Goal: Task Accomplishment & Management: Use online tool/utility

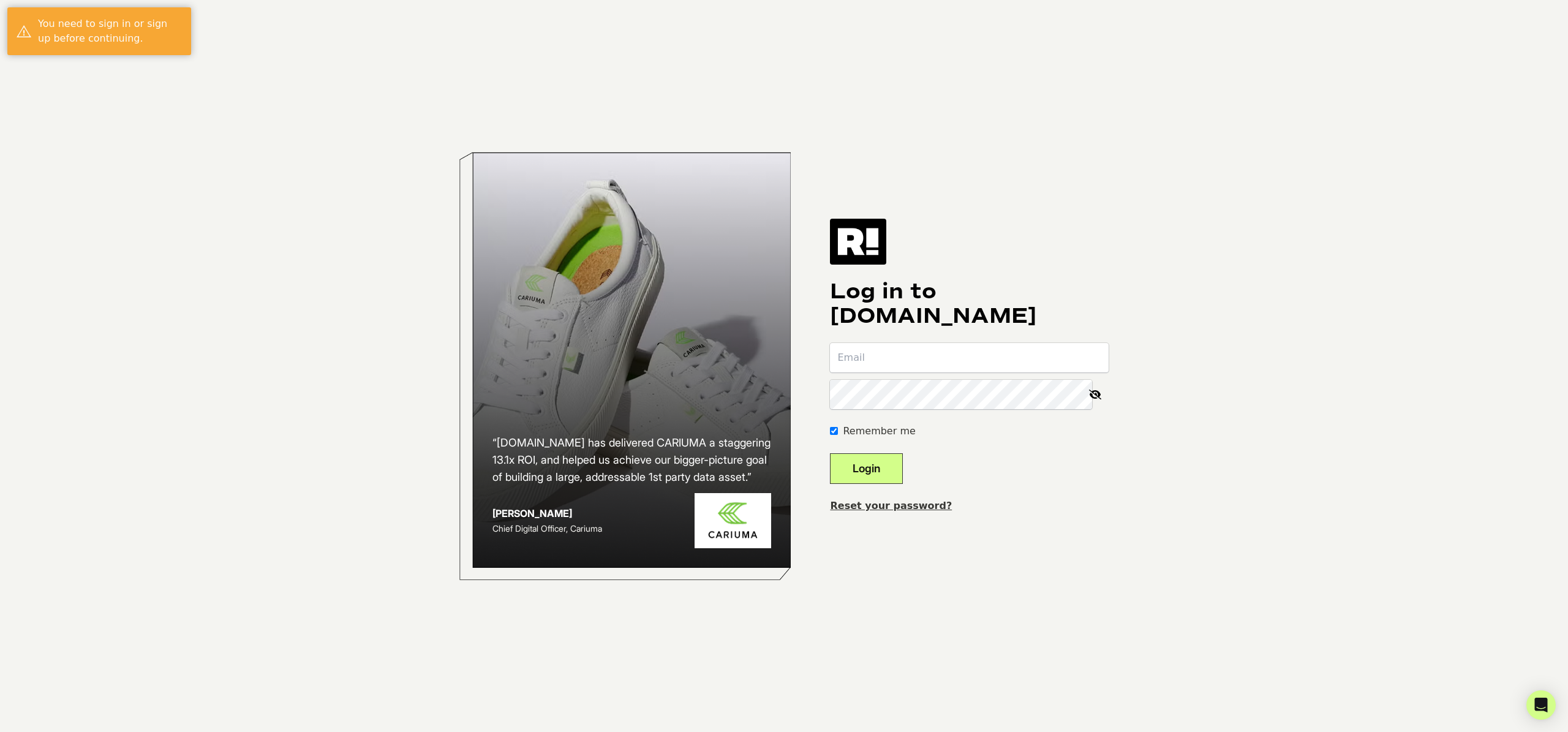
type input "richie@richiejaynes.com"
click at [891, 468] on button "Login" at bounding box center [867, 468] width 73 height 31
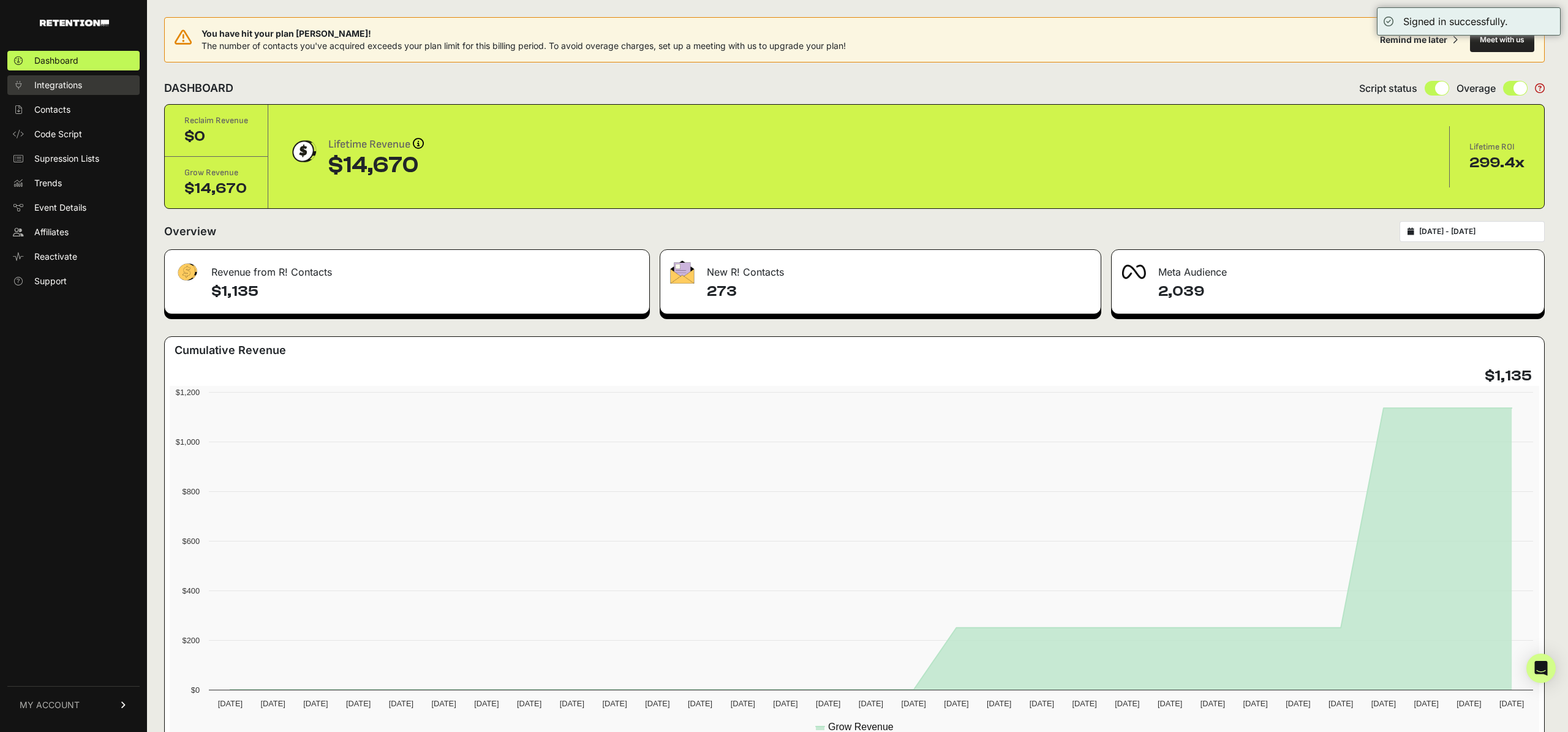
click at [51, 82] on span "Integrations" at bounding box center [58, 85] width 47 height 12
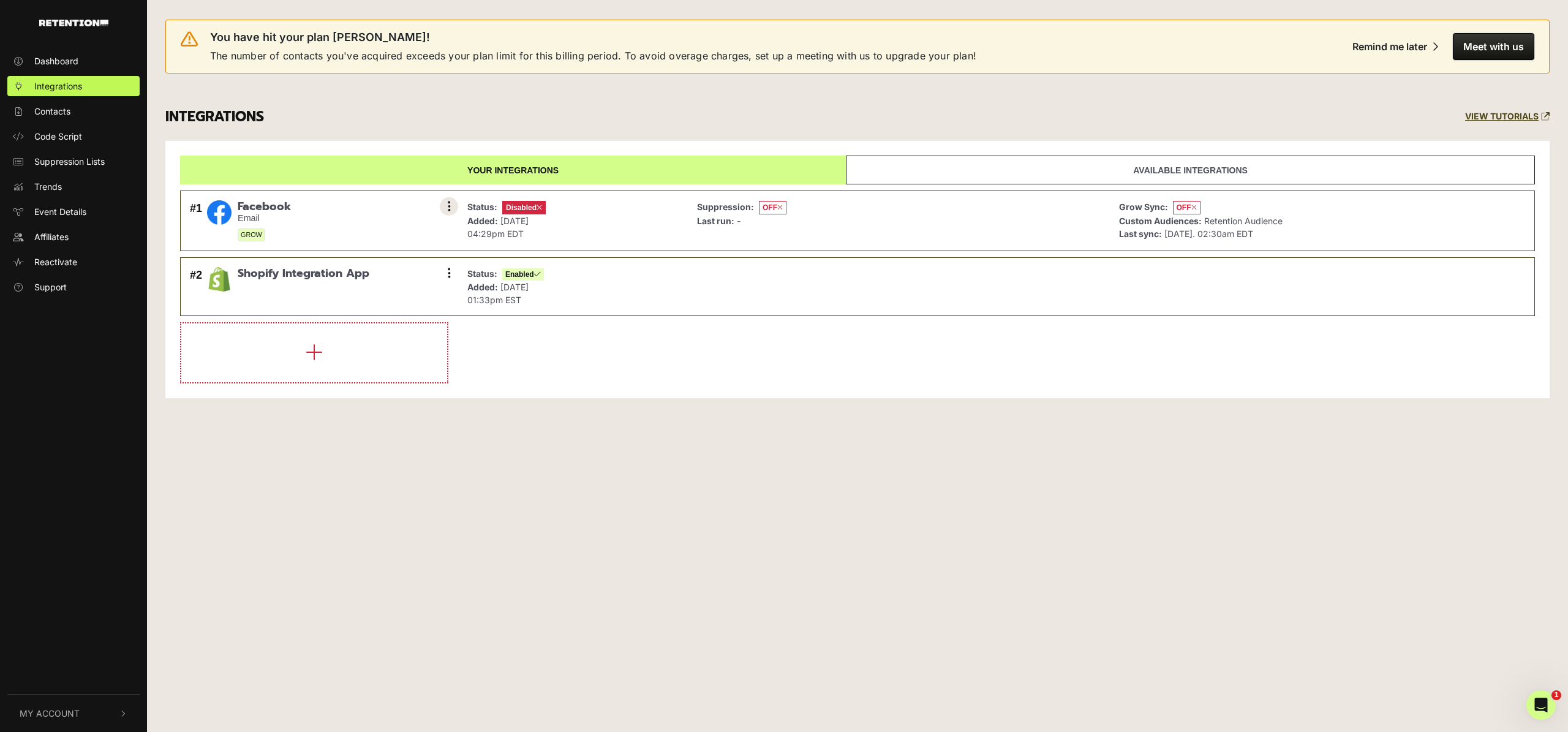
click at [448, 207] on icon at bounding box center [449, 206] width 3 height 12
click at [357, 261] on link "Enable" at bounding box center [374, 262] width 116 height 28
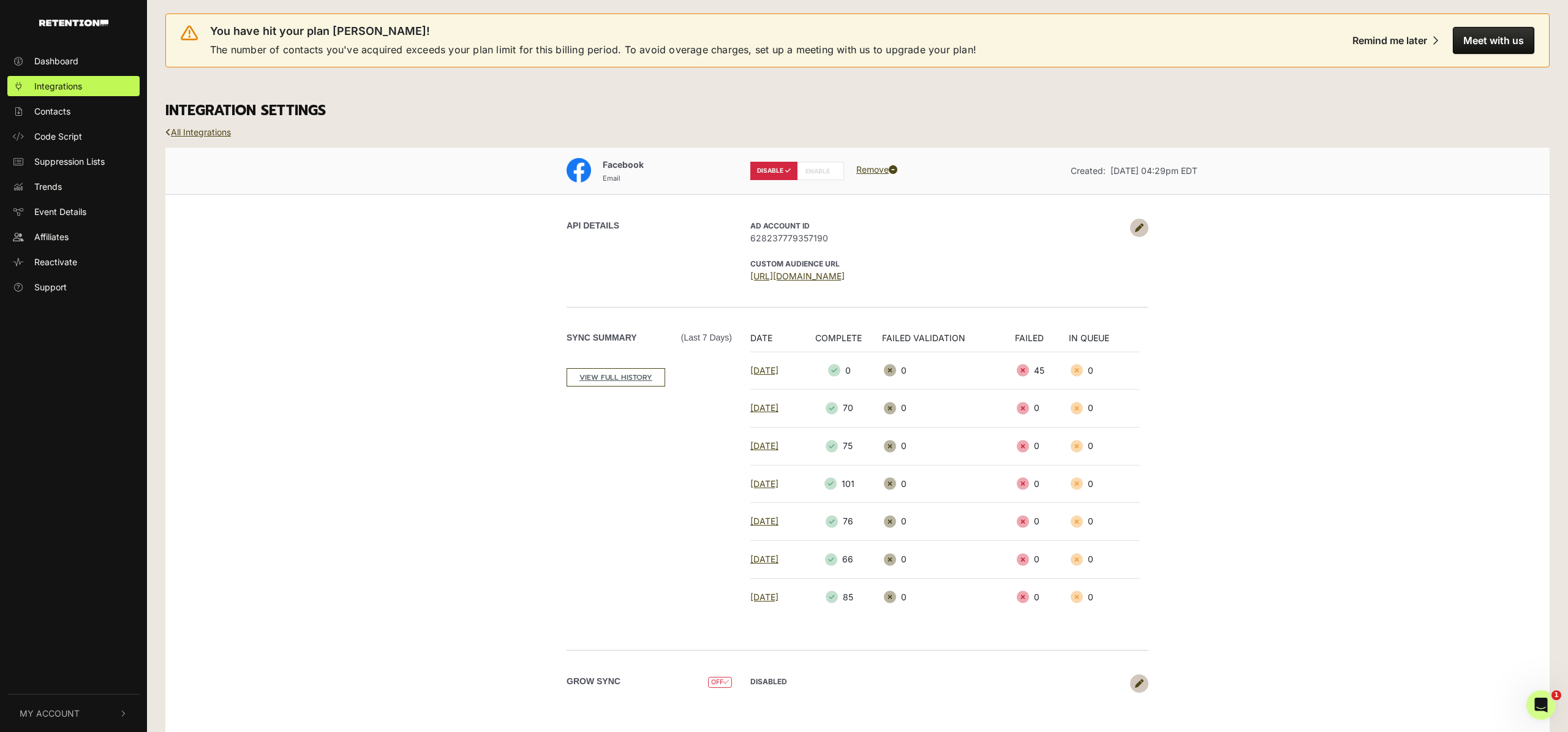
scroll to position [18, 0]
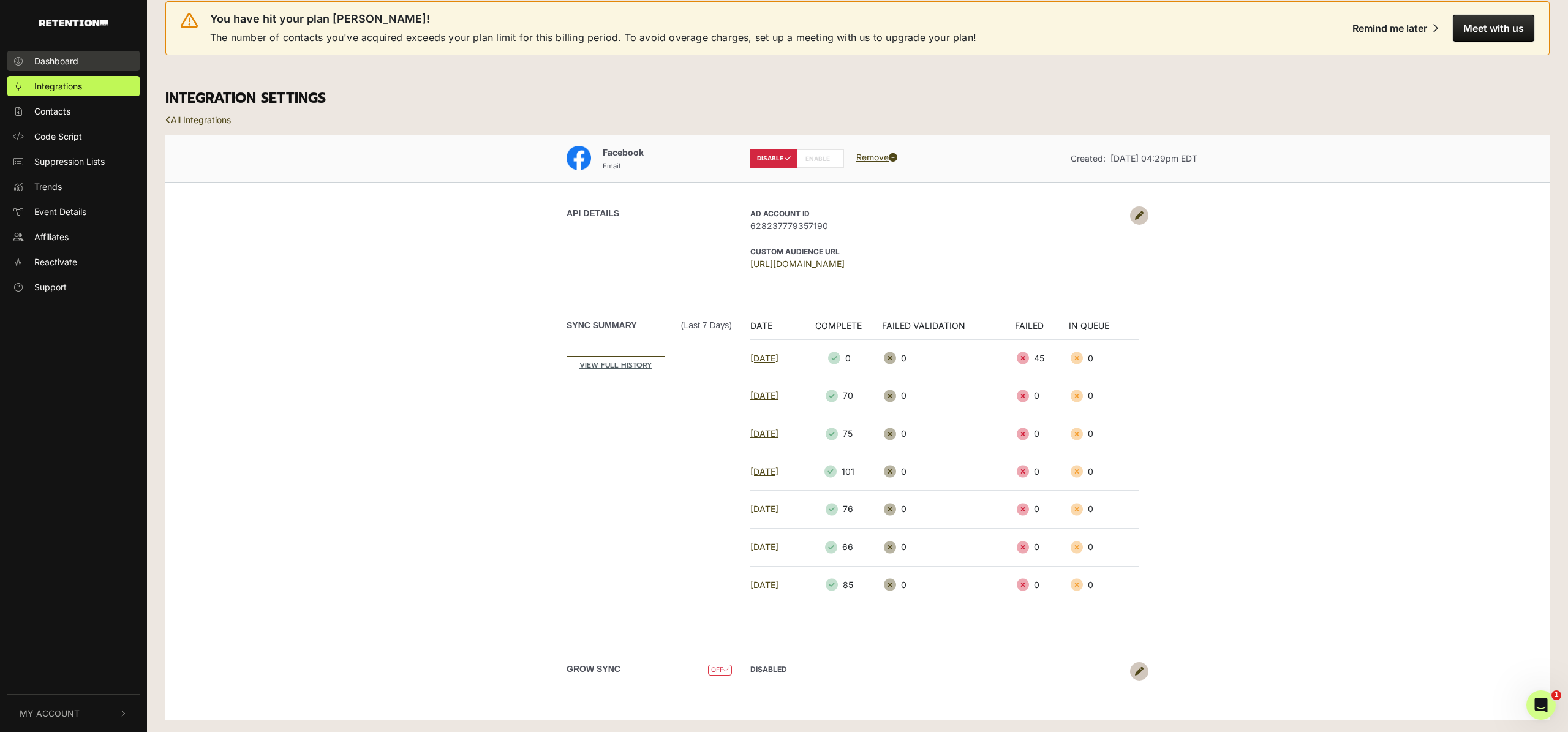
click at [58, 60] on span "Dashboard" at bounding box center [56, 61] width 44 height 13
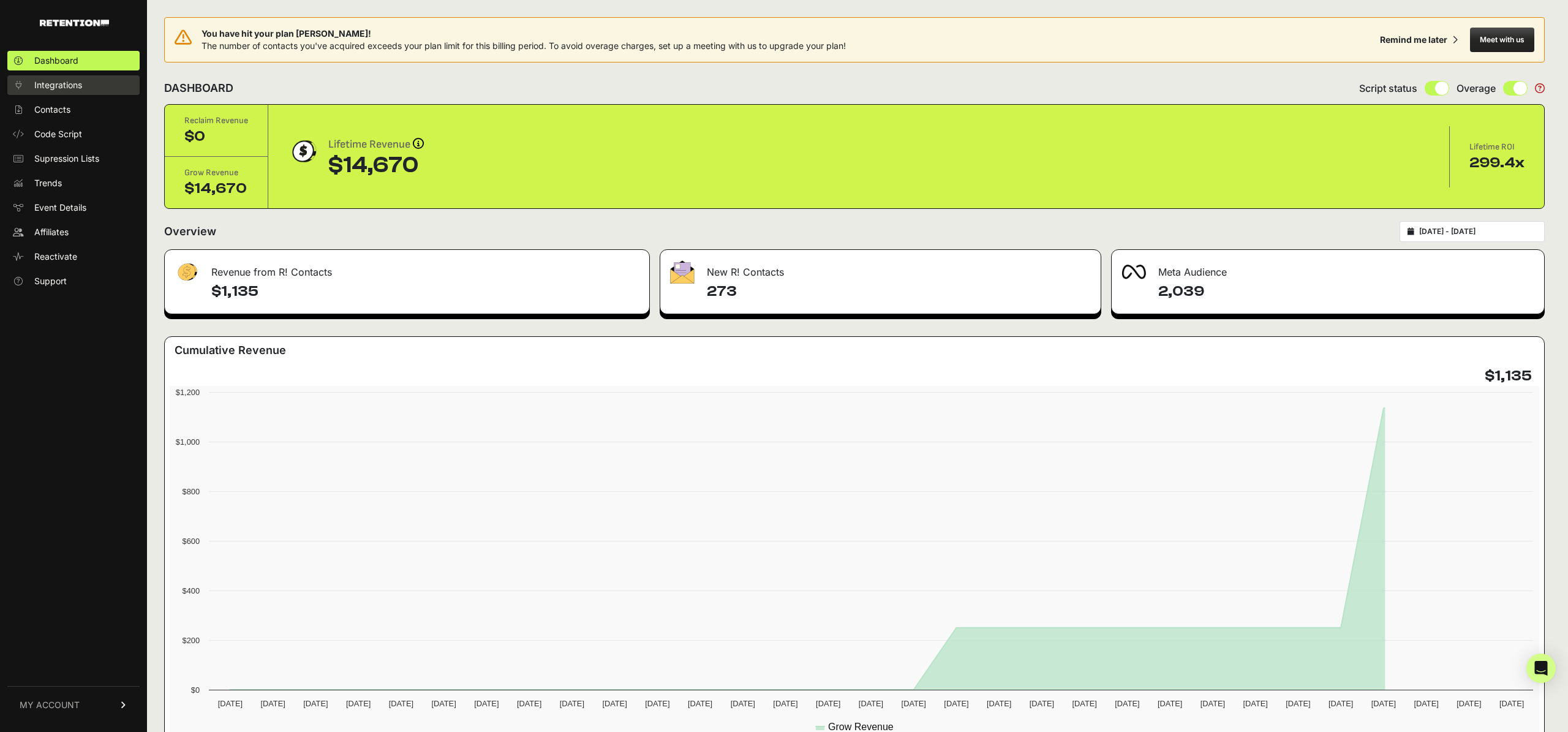
click at [55, 84] on span "Integrations" at bounding box center [58, 85] width 47 height 12
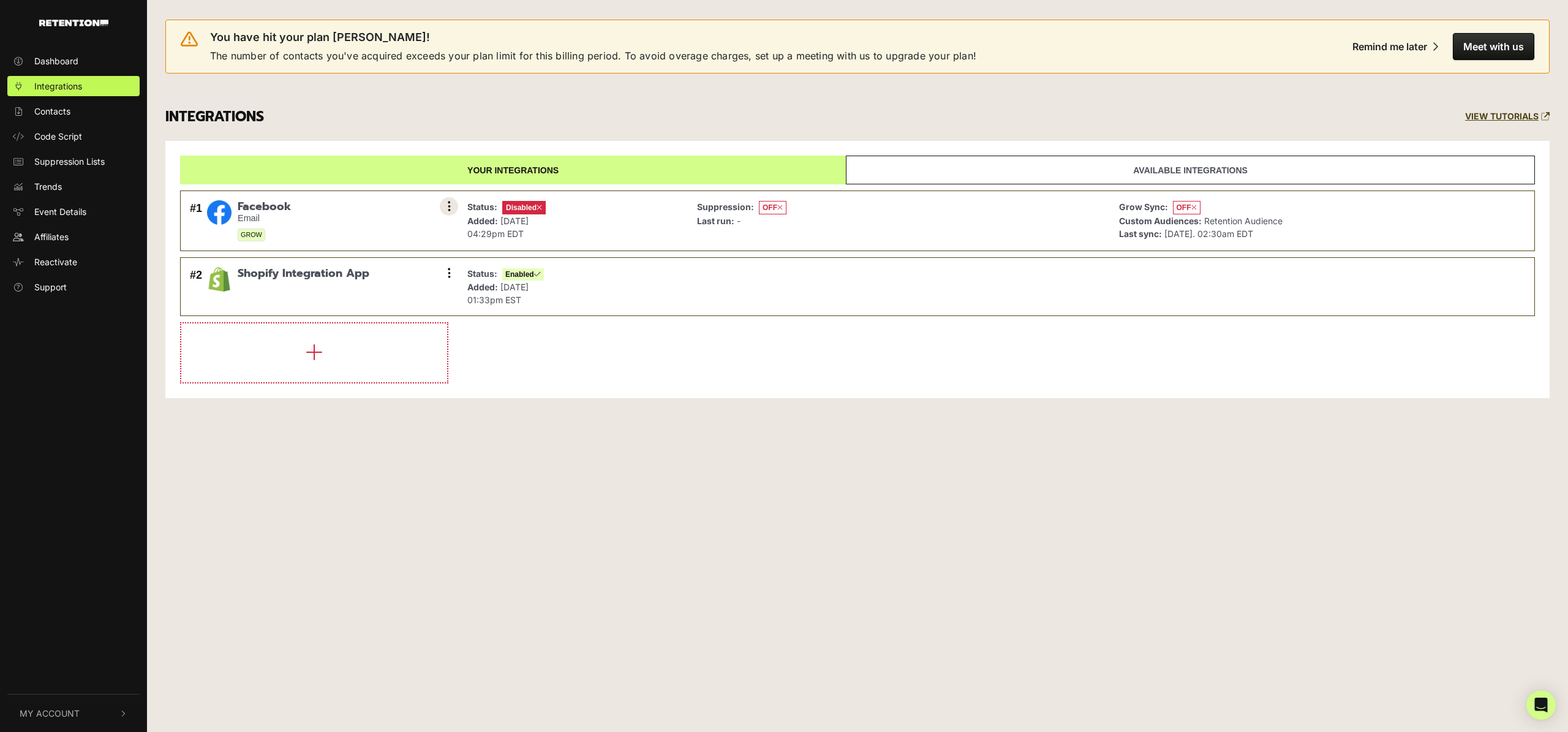
click at [452, 205] on button at bounding box center [449, 206] width 18 height 18
click at [338, 259] on div at bounding box center [332, 262] width 25 height 15
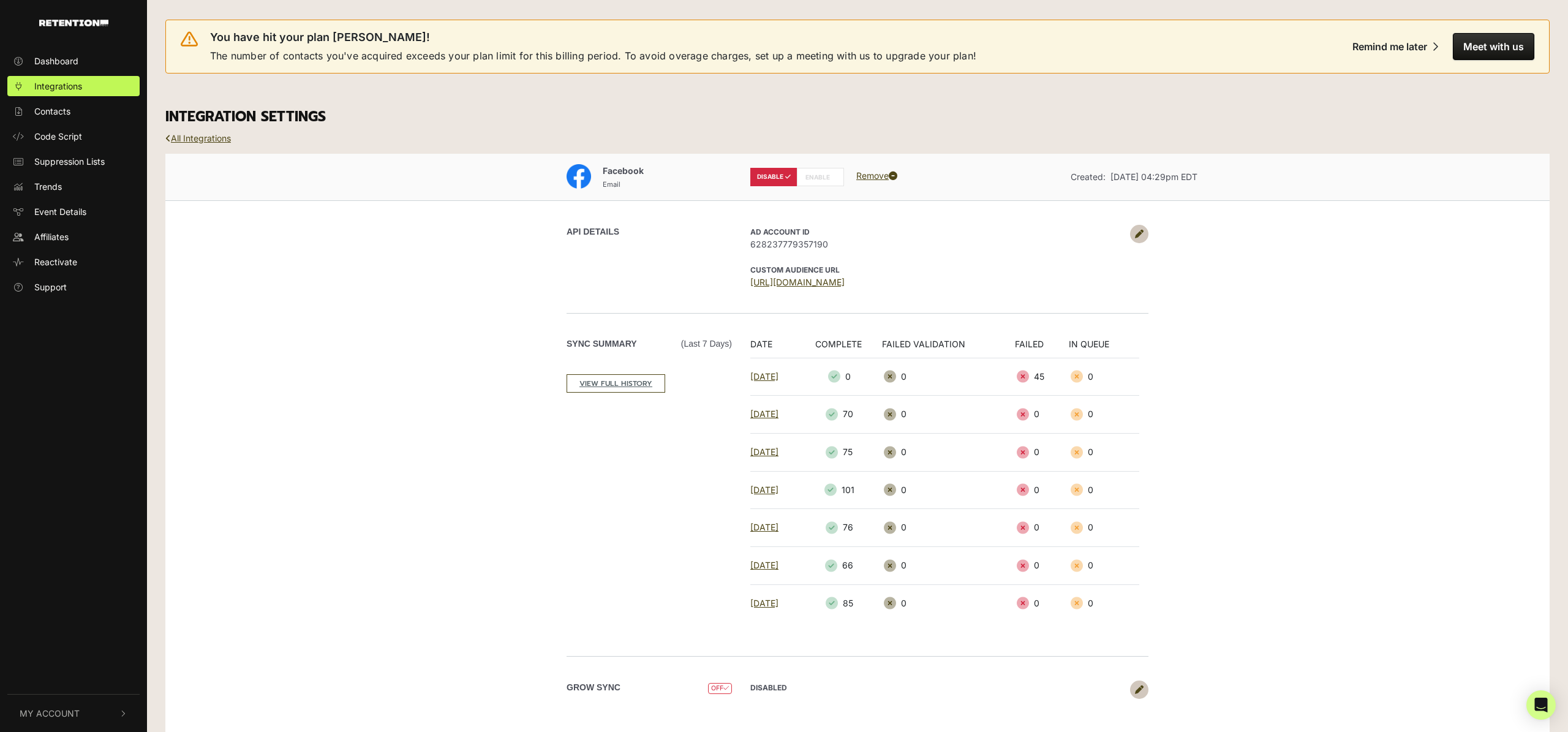
click at [812, 175] on label "ENABLE" at bounding box center [821, 177] width 47 height 18
